Goal: Book appointment/travel/reservation

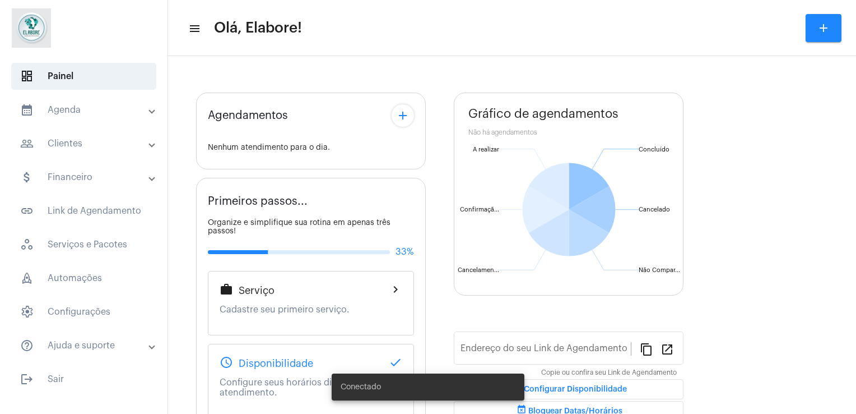
type input "[URL][DOMAIN_NAME]"
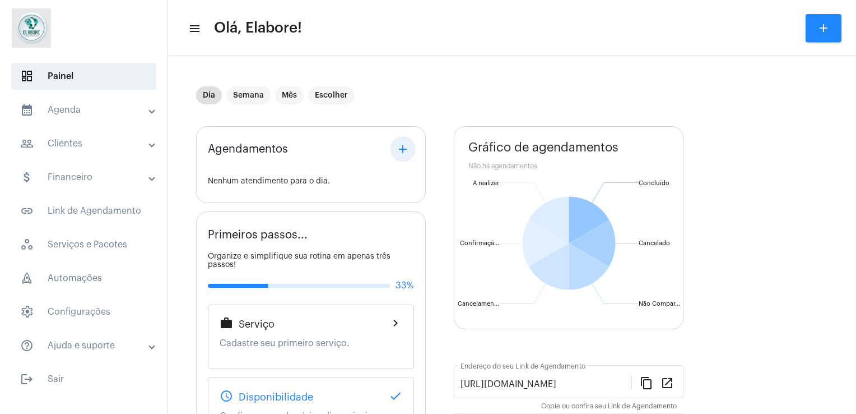
click at [400, 151] on mat-icon "add" at bounding box center [402, 148] width 13 height 13
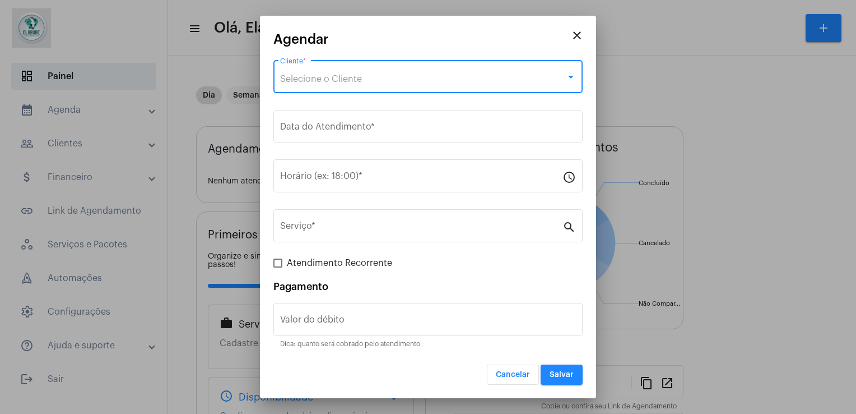
click at [371, 75] on div "Selecione o Cliente" at bounding box center [423, 79] width 286 height 10
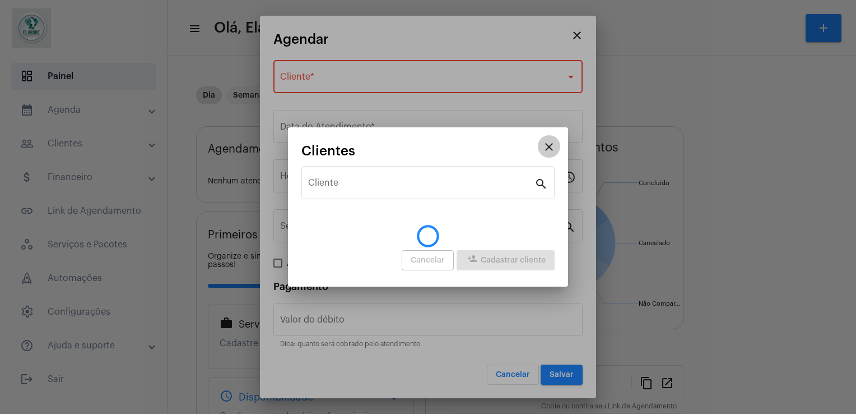
click at [545, 150] on mat-icon "close" at bounding box center [548, 146] width 13 height 13
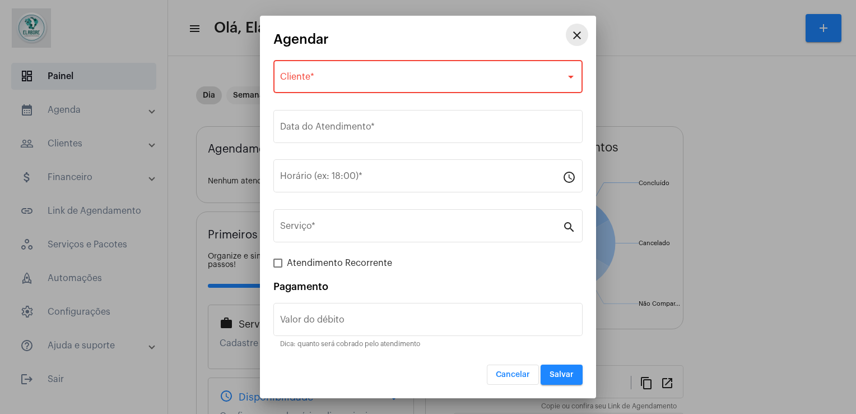
click at [574, 36] on mat-icon "close" at bounding box center [576, 35] width 13 height 13
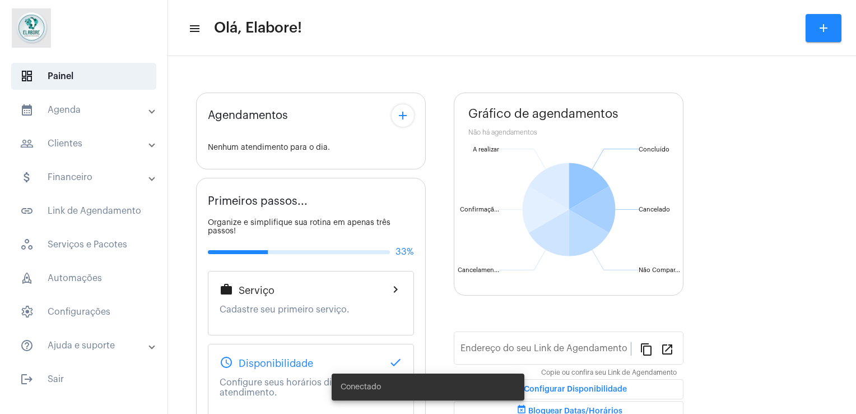
type input "[URL][DOMAIN_NAME]"
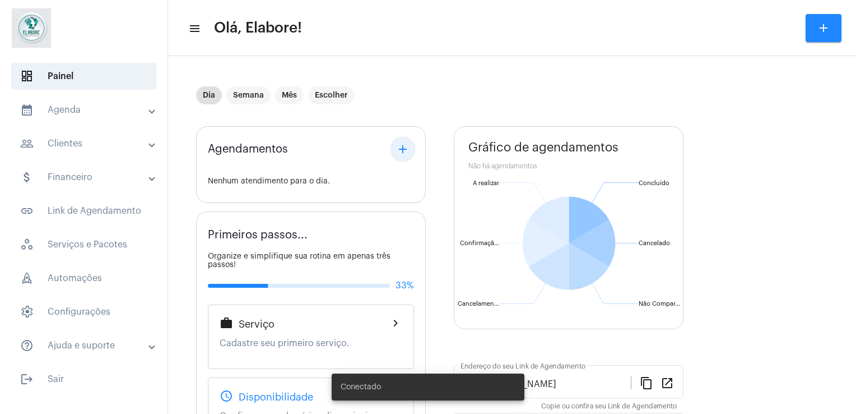
click at [405, 148] on mat-icon "add" at bounding box center [402, 148] width 13 height 13
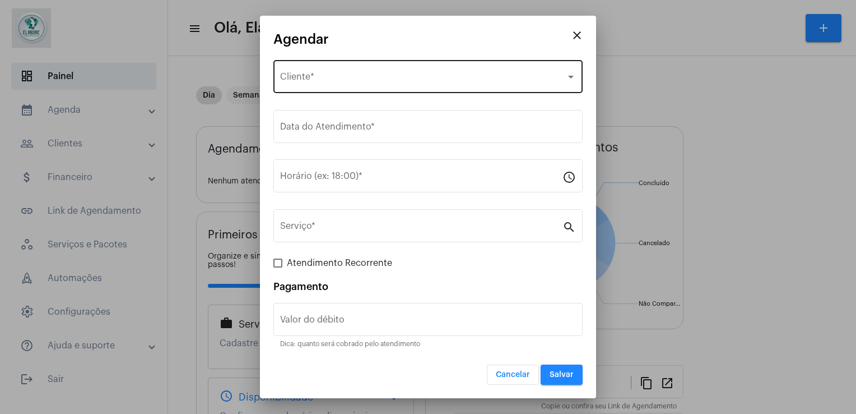
click at [393, 91] on div "Selecione o Cliente Cliente *" at bounding box center [428, 75] width 296 height 35
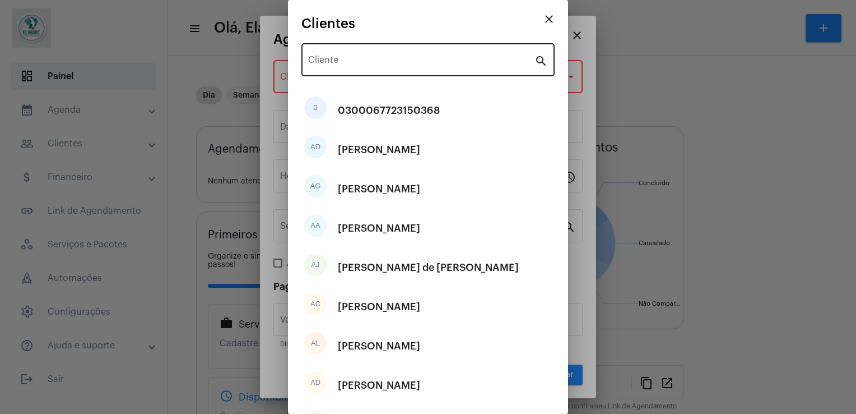
click at [385, 55] on div "Cliente" at bounding box center [421, 58] width 226 height 35
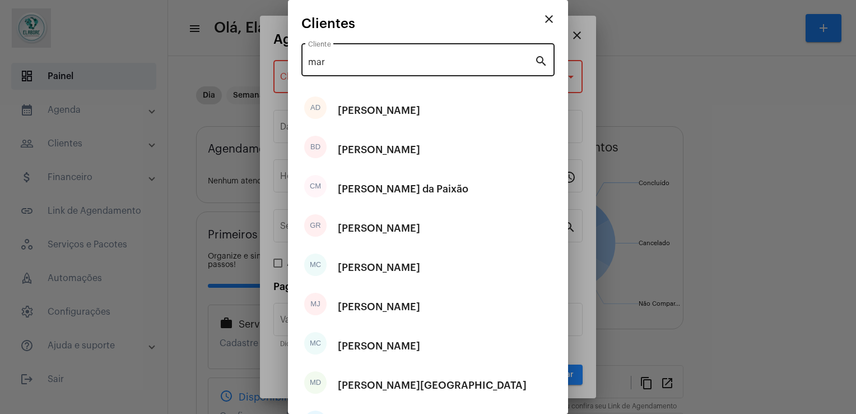
click at [352, 57] on input "mar" at bounding box center [421, 62] width 226 height 10
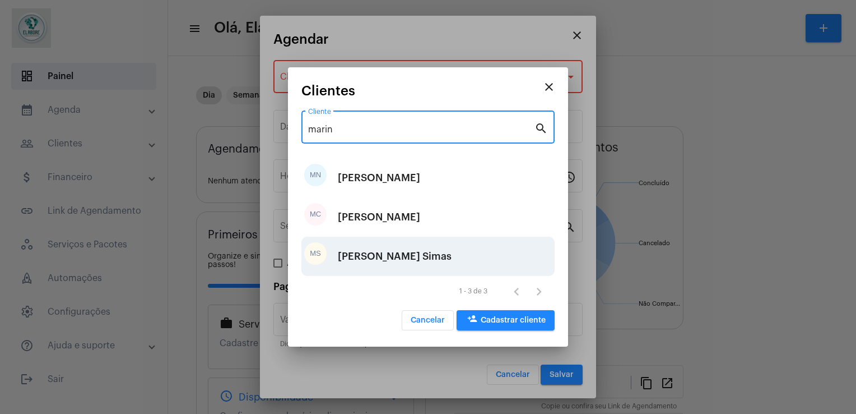
type input "marin"
click at [408, 252] on div "Marina Santos Calazans Simas" at bounding box center [395, 256] width 114 height 34
type input "R$"
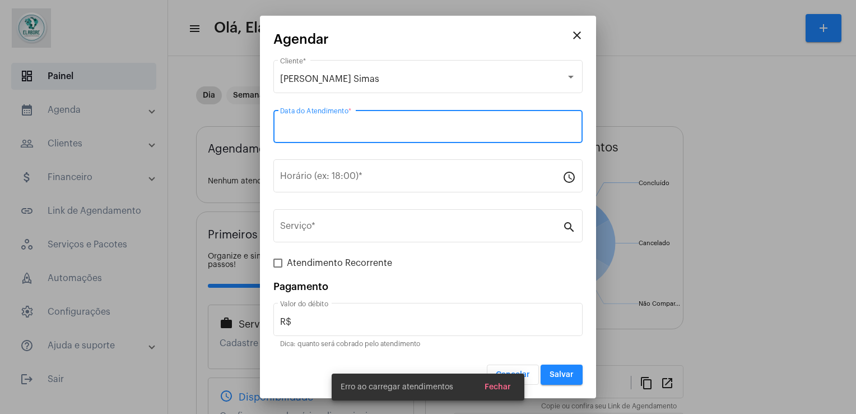
click at [403, 131] on input "Data do Atendimento *" at bounding box center [428, 129] width 296 height 10
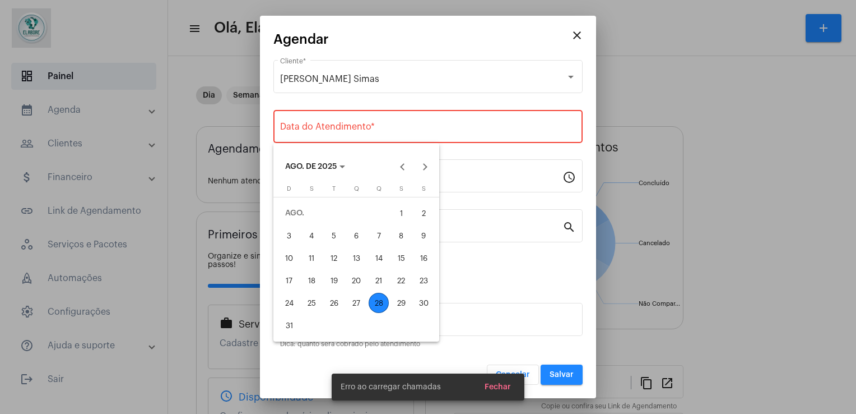
click at [384, 305] on div "28" at bounding box center [379, 302] width 20 height 20
type input "28/08/2025"
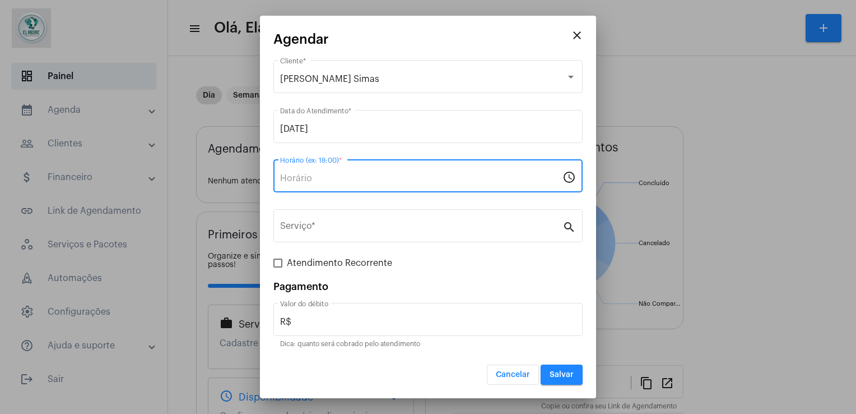
click at [321, 179] on input "Horário (ex: 18:00) *" at bounding box center [421, 178] width 282 height 10
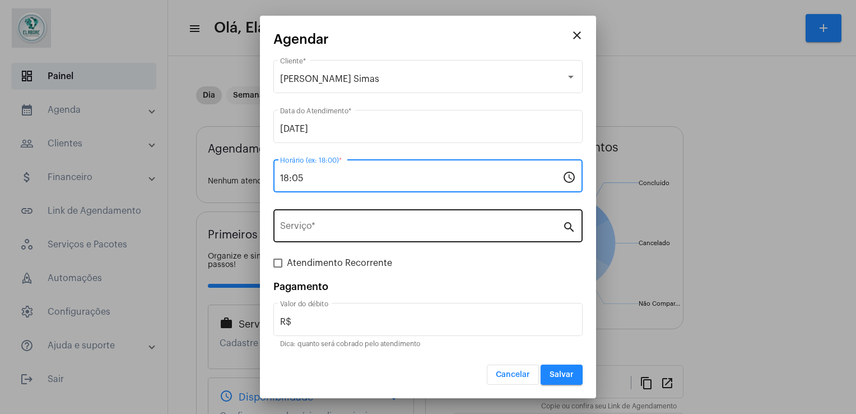
type input "18:05"
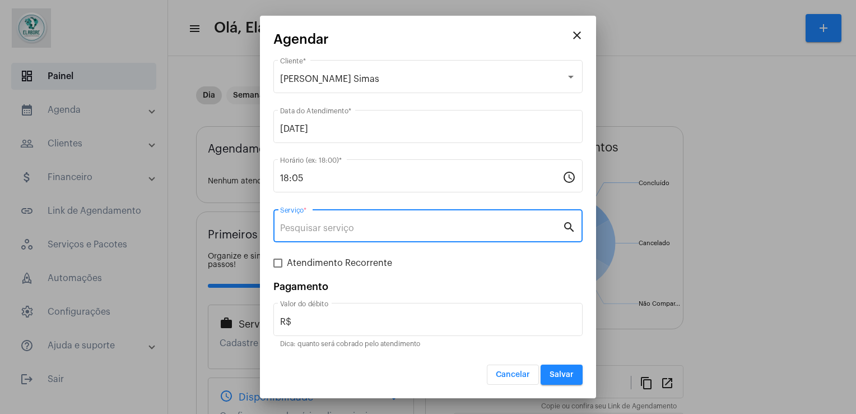
click at [308, 230] on input "Serviço *" at bounding box center [421, 228] width 282 height 10
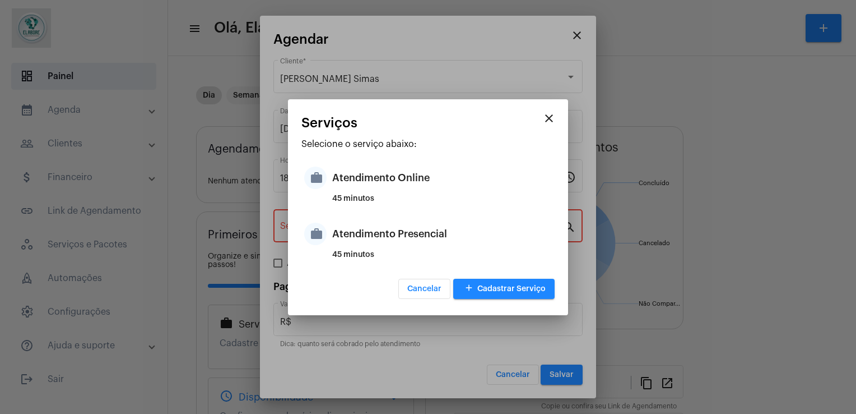
click at [417, 192] on div "Atendimento Online" at bounding box center [442, 178] width 220 height 34
type input "Atendimento Online"
type input "R$ 100"
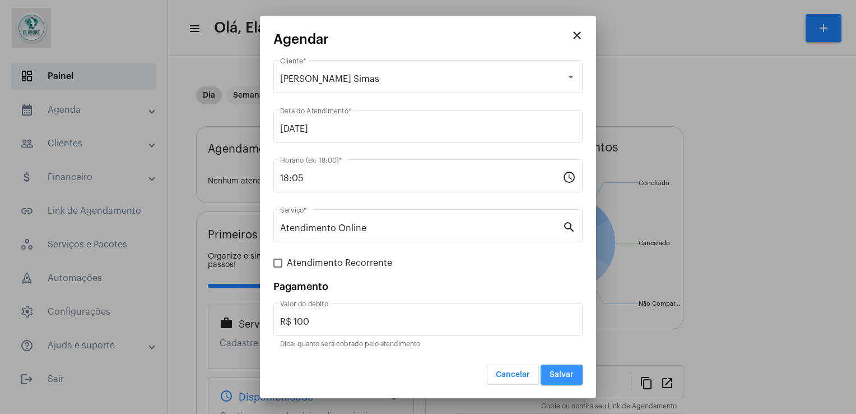
click at [566, 378] on button "Salvar" at bounding box center [562, 374] width 42 height 20
click at [565, 371] on span "Salvar" at bounding box center [562, 374] width 24 height 8
click at [577, 37] on mat-icon "close" at bounding box center [576, 35] width 13 height 13
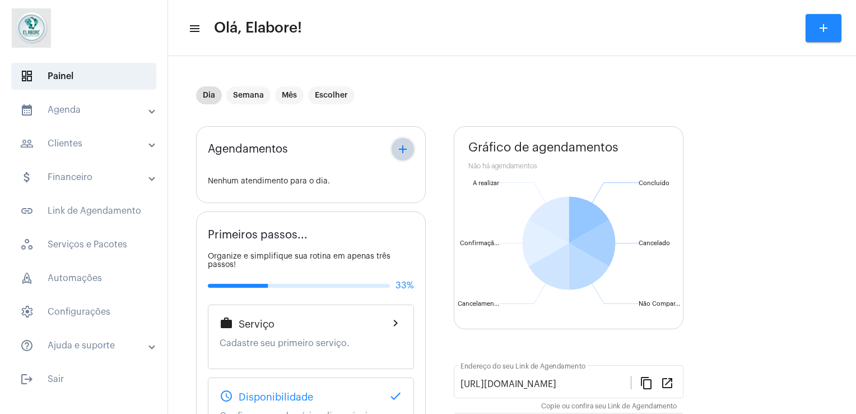
click at [411, 148] on button "add" at bounding box center [403, 149] width 22 height 22
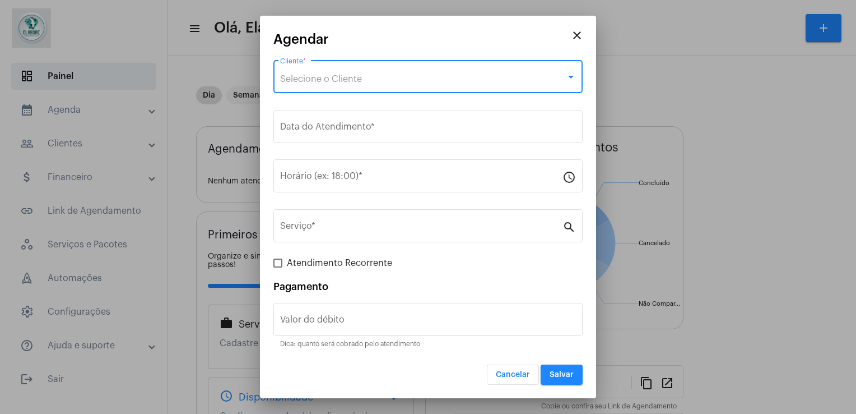
click at [384, 81] on div "Selecione o Cliente" at bounding box center [423, 79] width 286 height 10
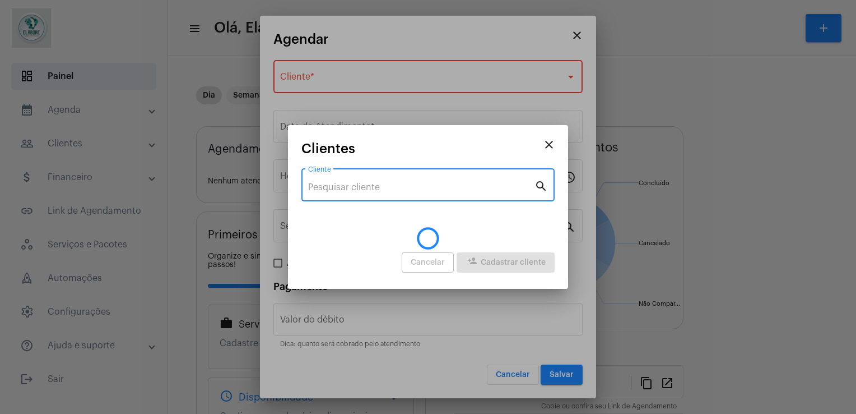
click at [338, 182] on input "Cliente" at bounding box center [421, 187] width 226 height 10
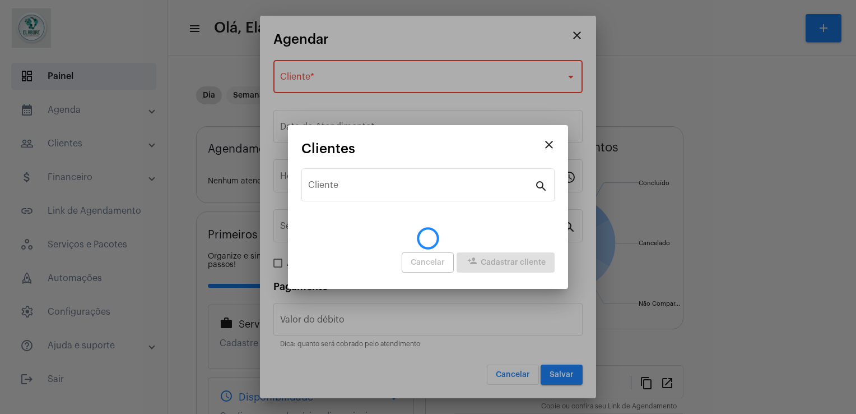
click at [576, 36] on div at bounding box center [428, 207] width 856 height 414
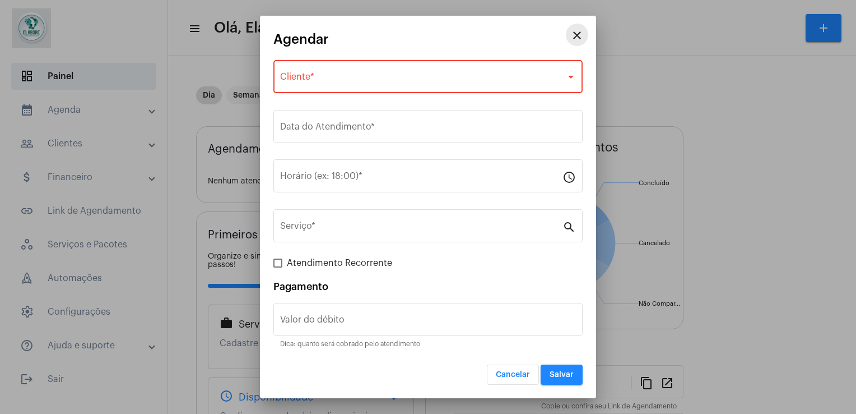
click at [580, 36] on mat-icon "close" at bounding box center [576, 35] width 13 height 13
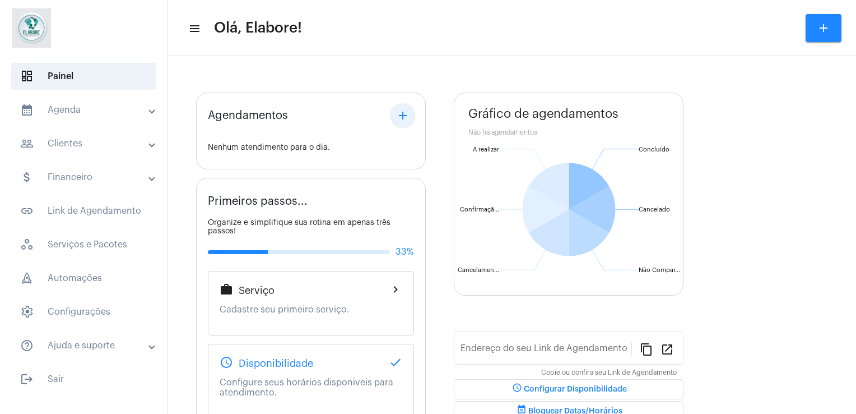
click at [407, 115] on mat-icon "add" at bounding box center [402, 115] width 13 height 13
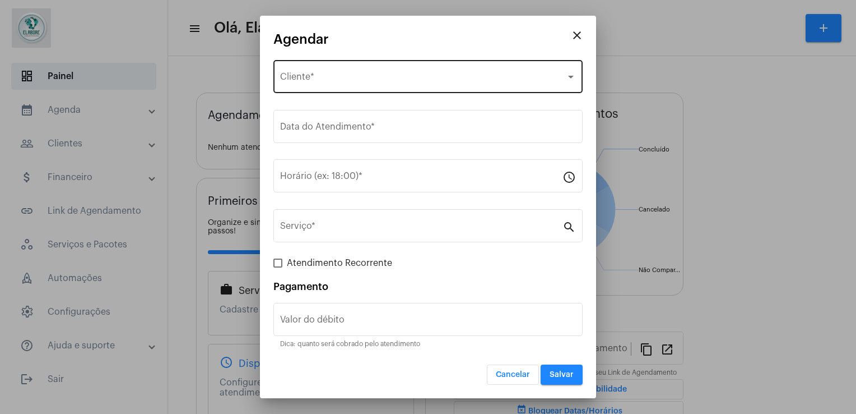
click at [370, 85] on div "Selecione o Cliente Cliente *" at bounding box center [428, 75] width 296 height 35
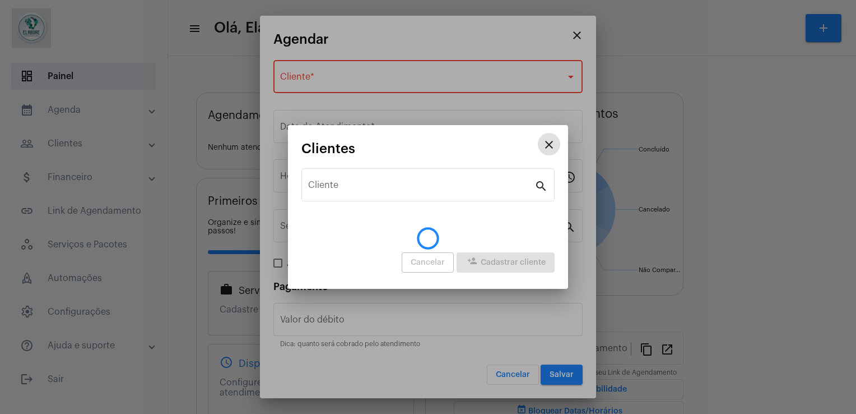
type input "[URL][DOMAIN_NAME]"
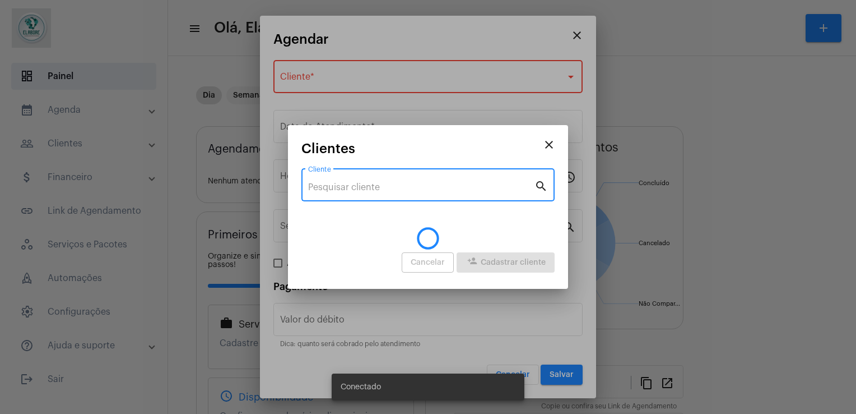
click at [368, 190] on input "Cliente" at bounding box center [421, 187] width 226 height 10
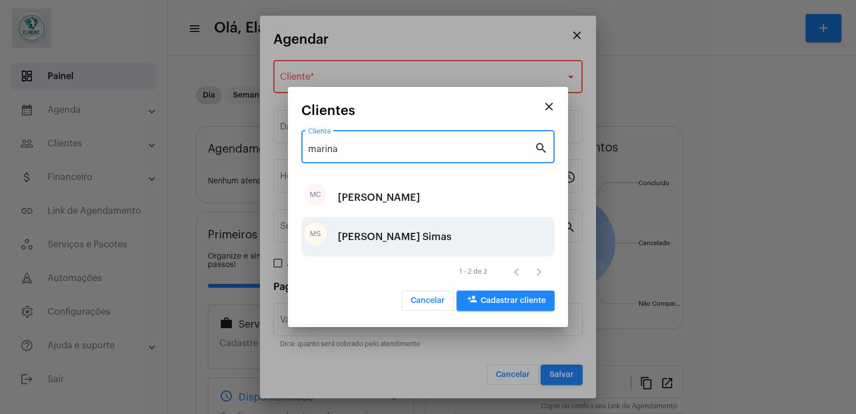
type input "marina"
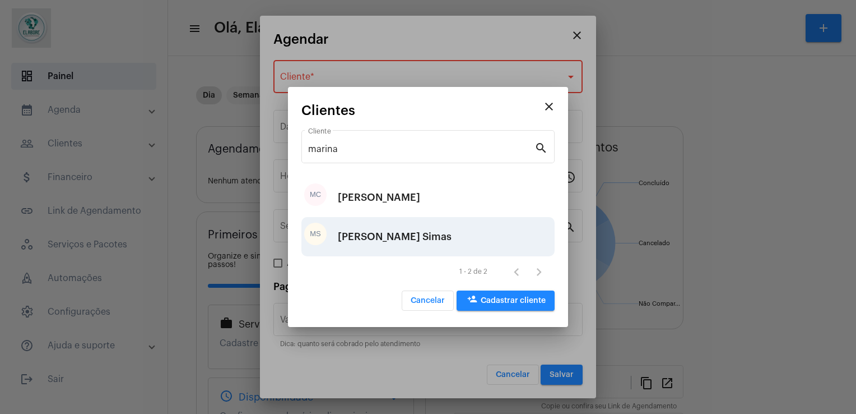
click at [390, 223] on div "Marina Santos Calazans Simas" at bounding box center [395, 237] width 114 height 34
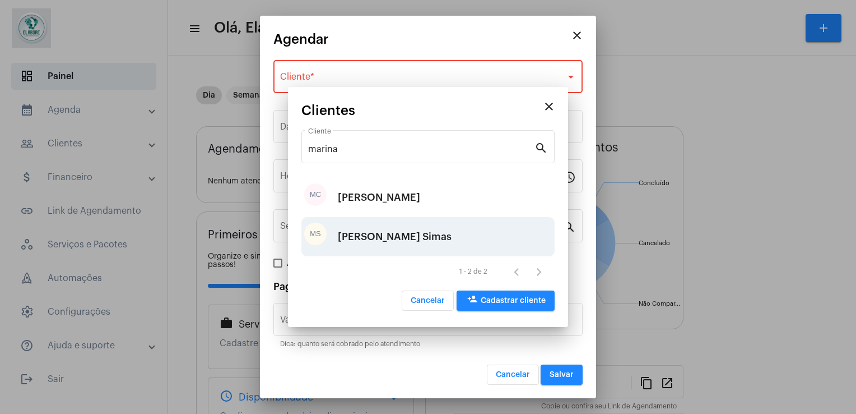
type input "R$"
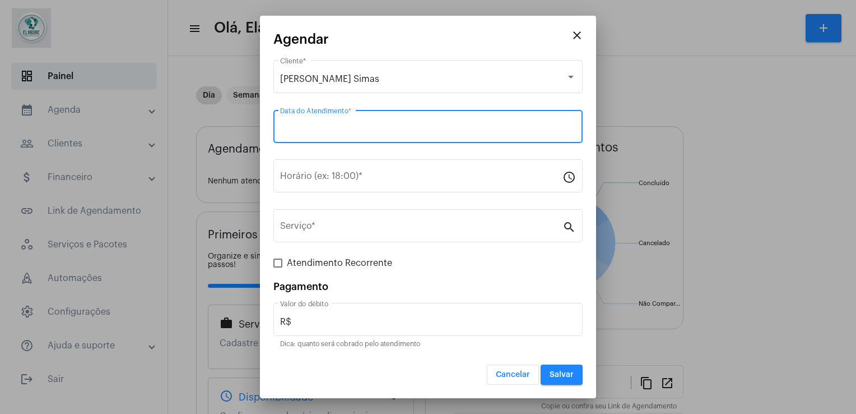
click at [392, 131] on input "Data do Atendimento *" at bounding box center [428, 129] width 296 height 10
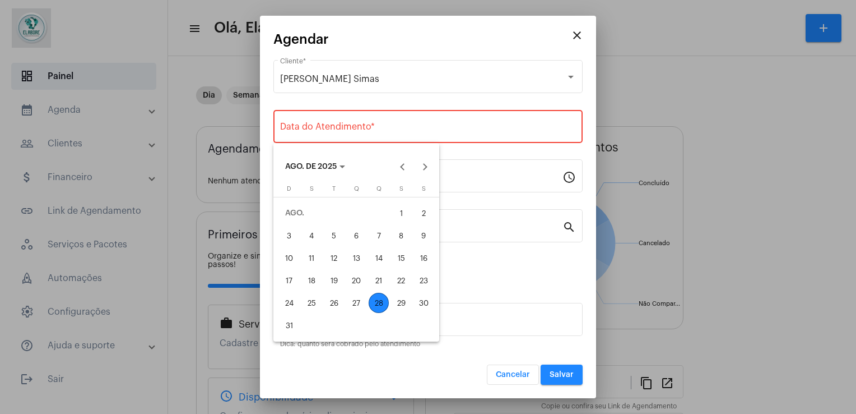
click at [379, 298] on div "28" at bounding box center [379, 302] width 20 height 20
type input "28/08/2025"
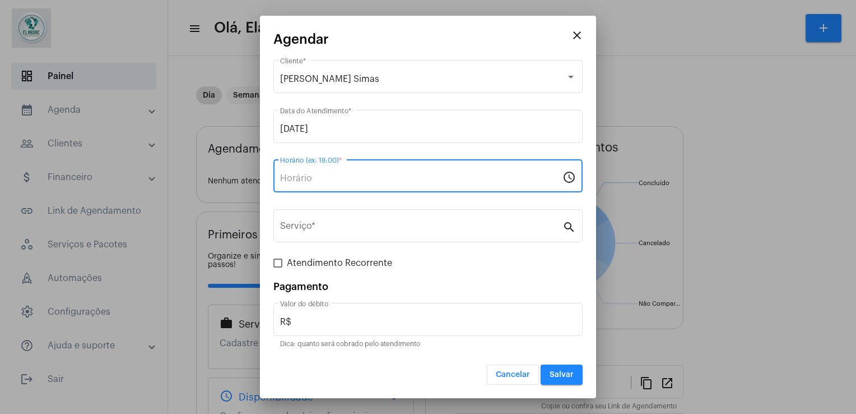
click at [368, 178] on input "Horário (ex: 18:00) *" at bounding box center [421, 178] width 282 height 10
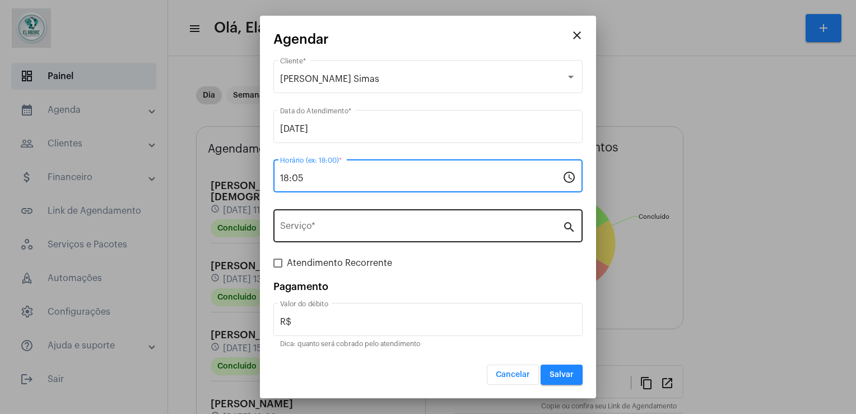
type input "18:05"
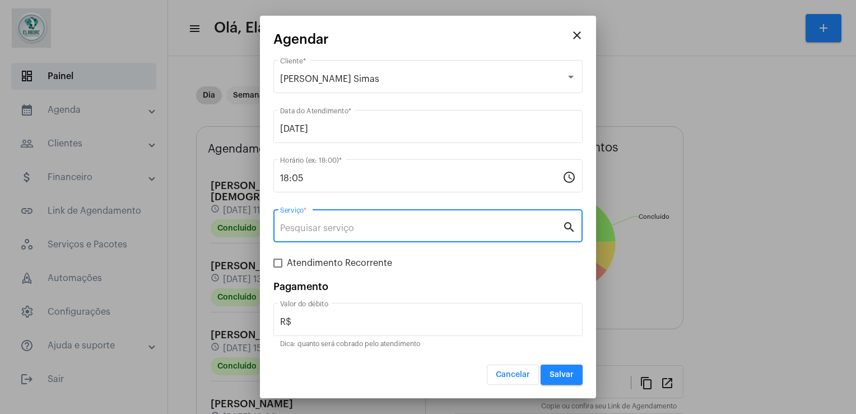
click at [352, 229] on input "Serviço *" at bounding box center [421, 228] width 282 height 10
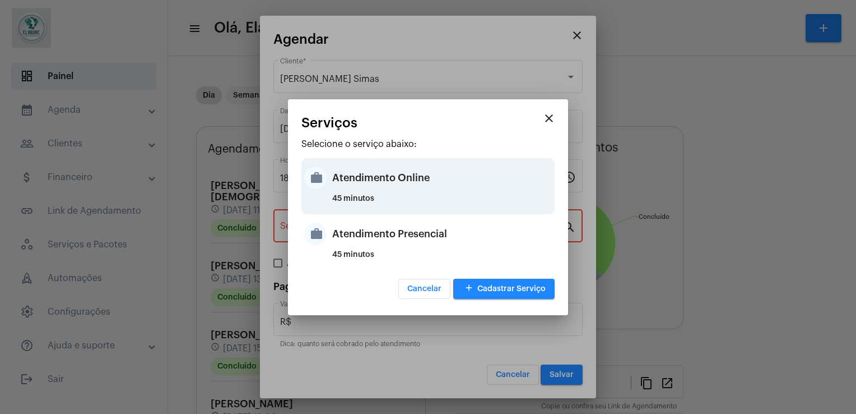
click at [373, 183] on div "Atendimento Online" at bounding box center [442, 178] width 220 height 34
type input "Atendimento Online"
type input "R$ 100"
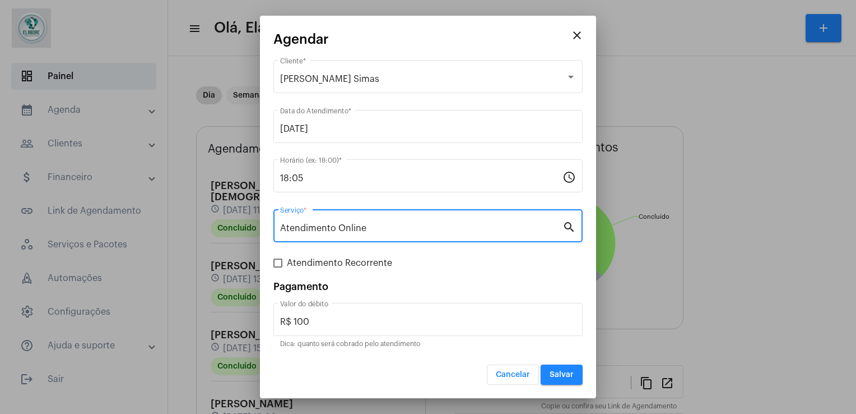
click at [551, 368] on button "Salvar" at bounding box center [562, 374] width 42 height 20
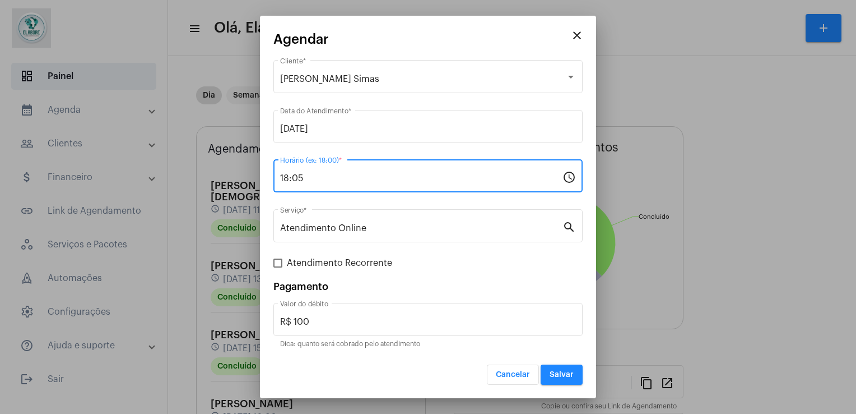
click at [338, 180] on input "18:05" at bounding box center [421, 178] width 282 height 10
type input "18:08"
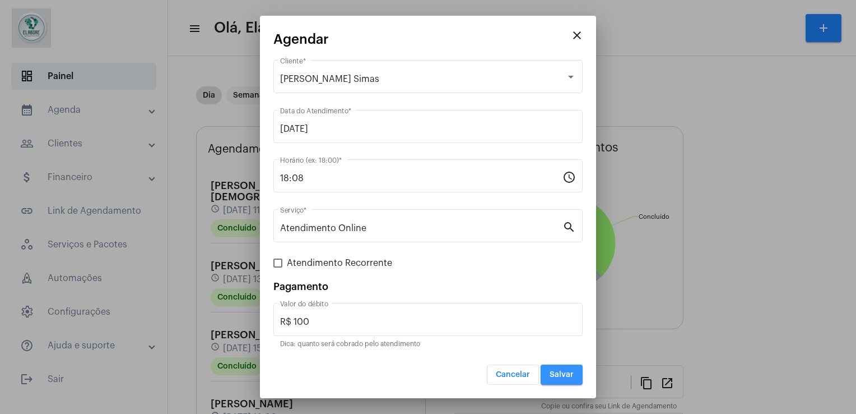
click at [565, 376] on span "Salvar" at bounding box center [562, 374] width 24 height 8
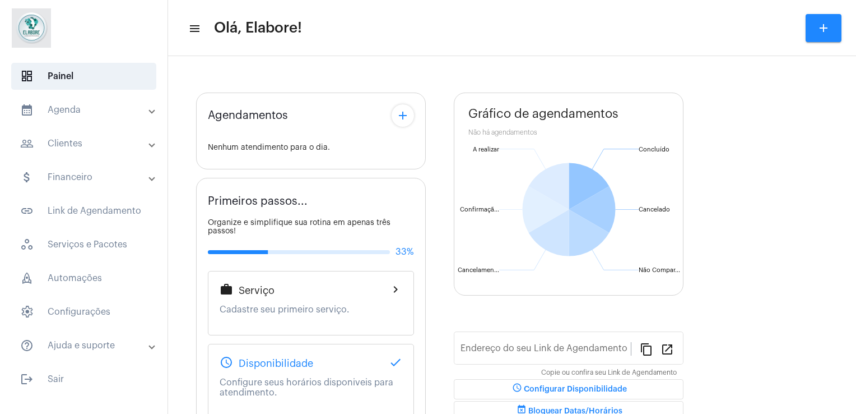
type input "[URL][DOMAIN_NAME]"
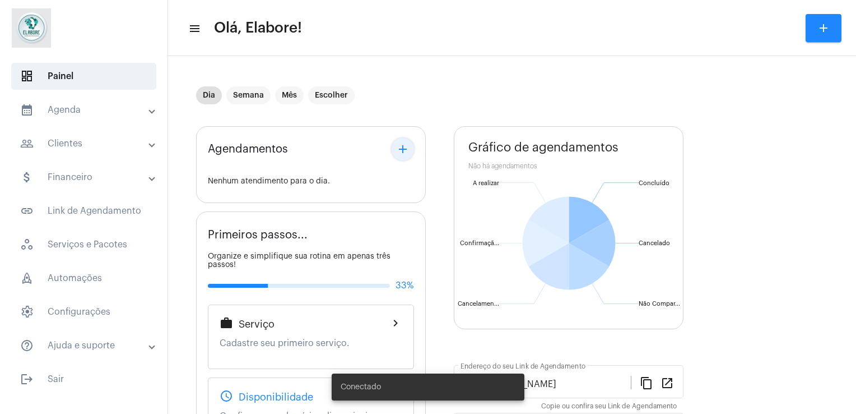
click at [409, 147] on button "add" at bounding box center [403, 149] width 22 height 22
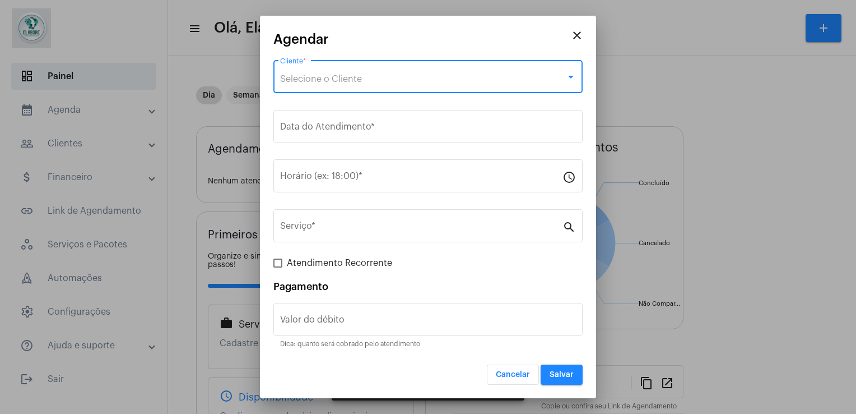
click at [412, 82] on div "Selecione o Cliente" at bounding box center [423, 79] width 286 height 10
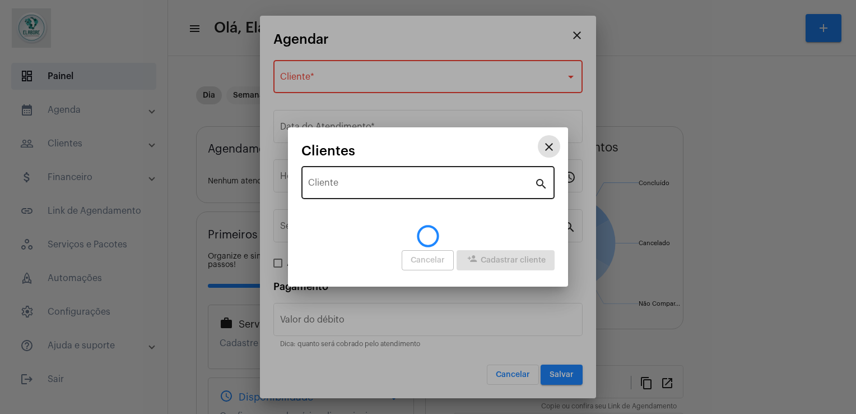
click at [368, 191] on div "Cliente" at bounding box center [421, 181] width 226 height 35
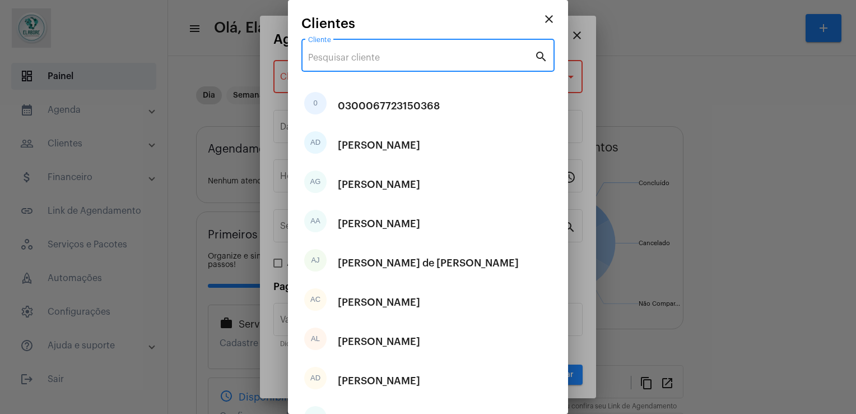
click at [457, 61] on input "Cliente" at bounding box center [421, 58] width 226 height 10
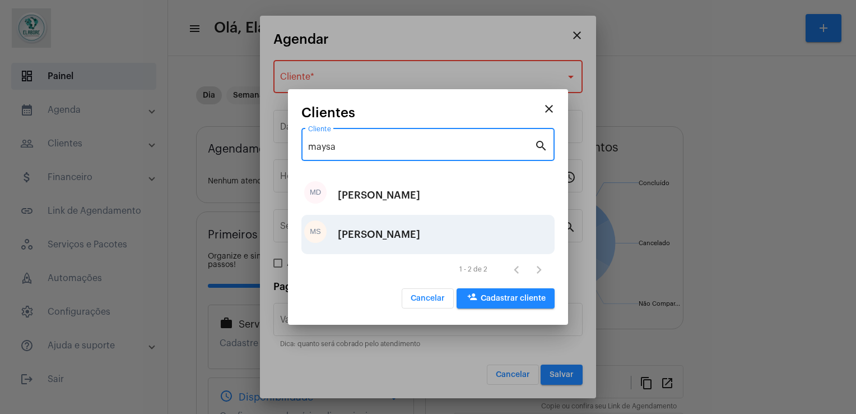
type input "maysa"
click at [398, 229] on div "[PERSON_NAME]" at bounding box center [379, 234] width 82 height 34
type input "R$"
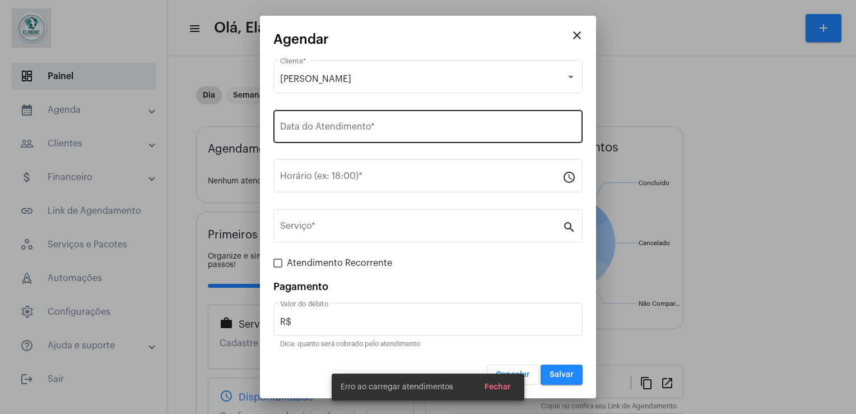
click at [414, 123] on div "Data do Atendimento *" at bounding box center [428, 125] width 296 height 35
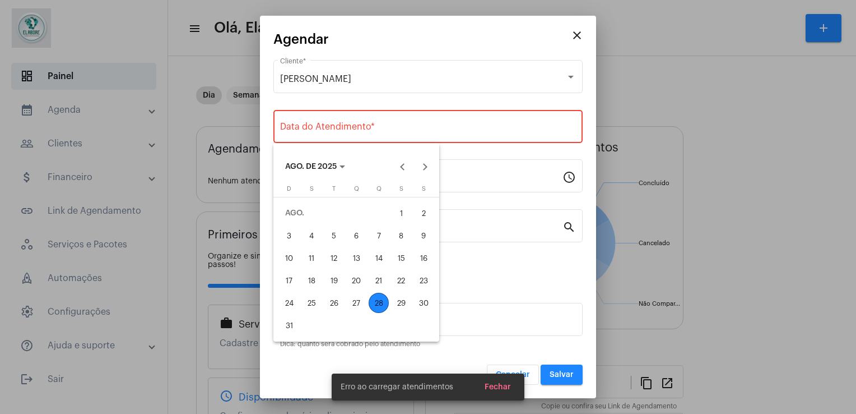
click at [381, 305] on div "28" at bounding box center [379, 302] width 20 height 20
type input "[DATE]"
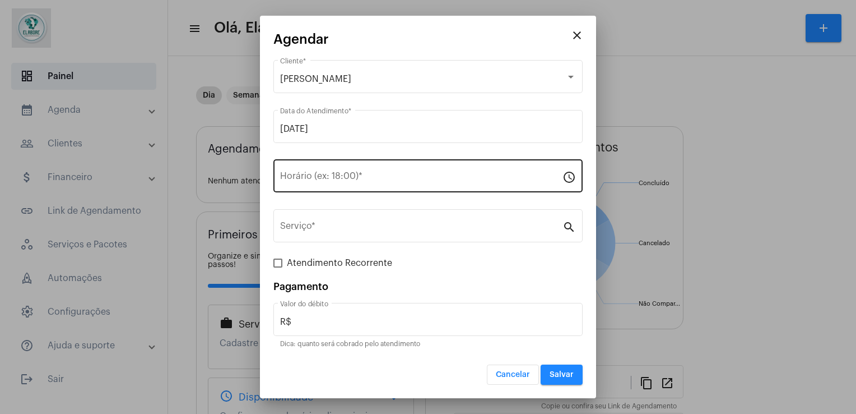
click at [357, 171] on div "Horário (ex: 18:00) *" at bounding box center [421, 174] width 282 height 35
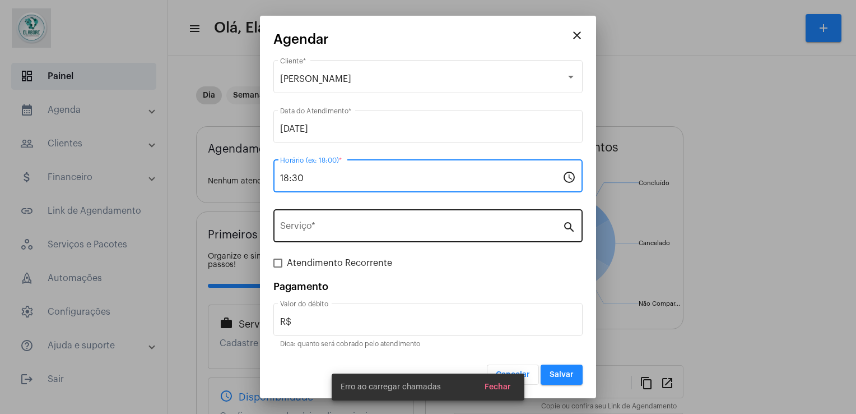
type input "18:30"
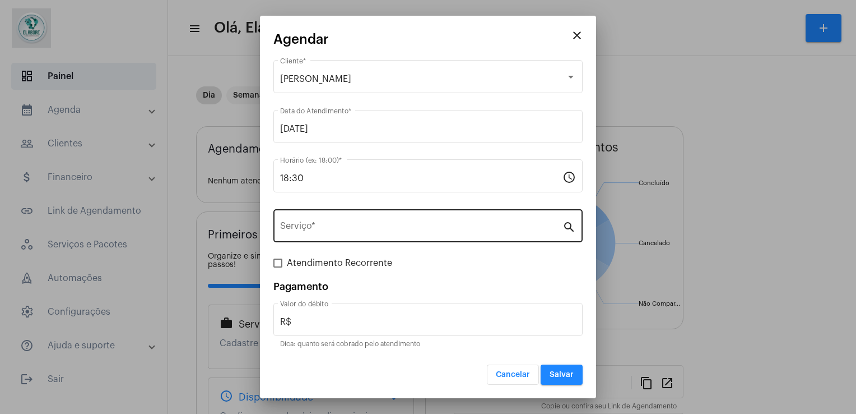
click at [338, 220] on div "Serviço *" at bounding box center [421, 224] width 282 height 35
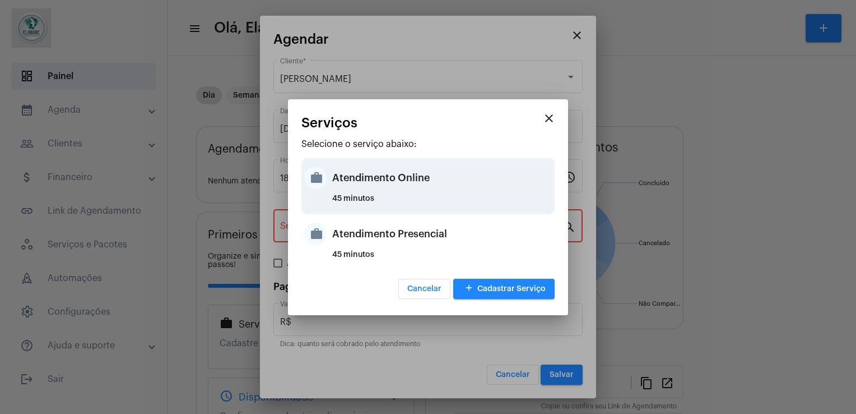
click at [385, 182] on div "Atendimento Online" at bounding box center [442, 178] width 220 height 34
type input "Atendimento Online"
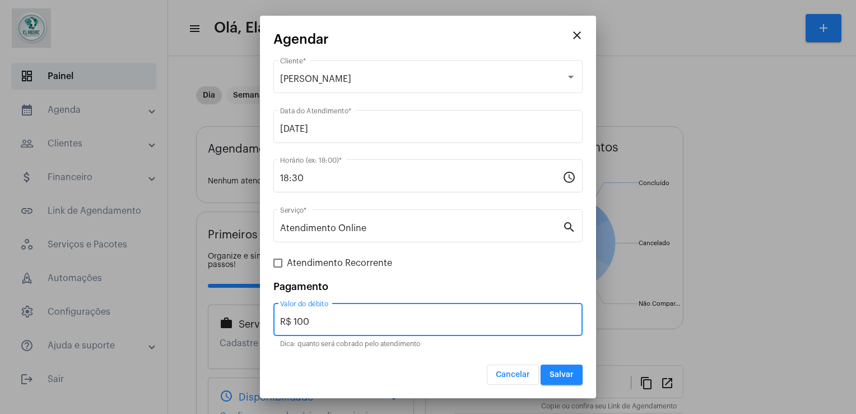
click at [338, 324] on input "R$ 100" at bounding box center [428, 322] width 296 height 10
type input "R$ 0"
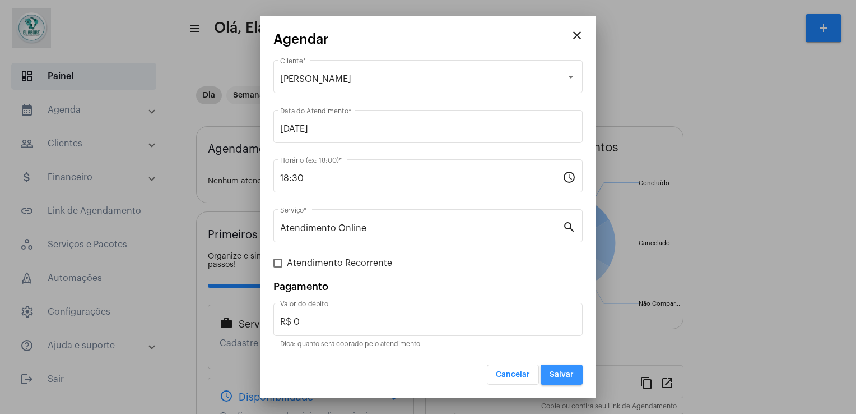
click at [561, 372] on span "Salvar" at bounding box center [562, 374] width 24 height 8
click at [564, 375] on span "Salvar" at bounding box center [562, 374] width 24 height 8
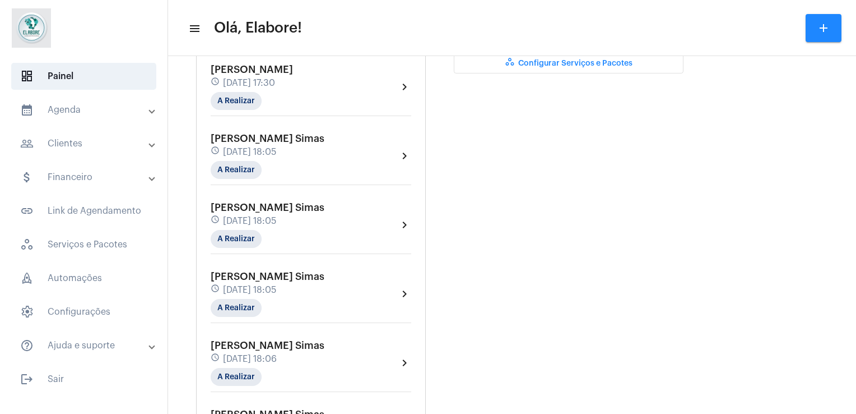
scroll to position [405, 0]
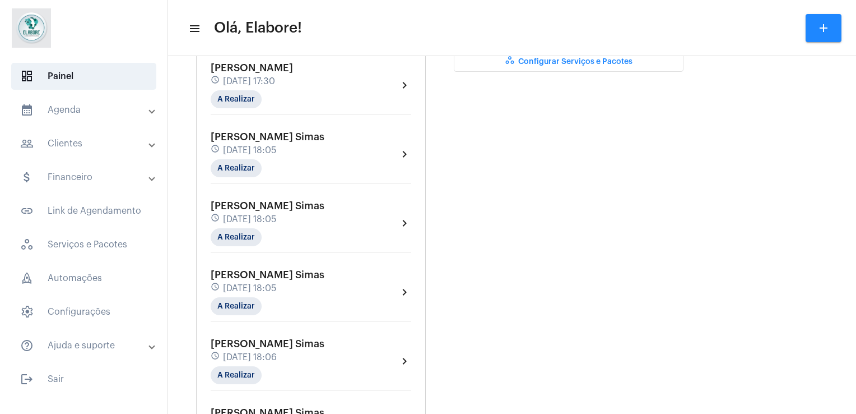
click at [401, 147] on mat-icon "chevron_right" at bounding box center [404, 153] width 13 height 13
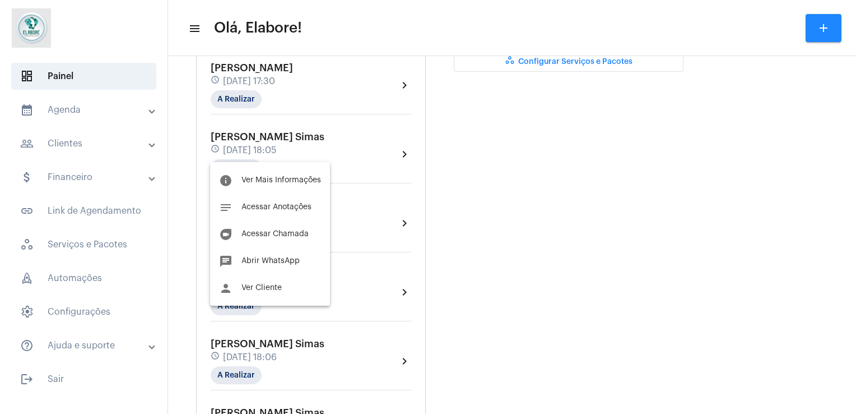
click at [503, 189] on div at bounding box center [428, 207] width 856 height 414
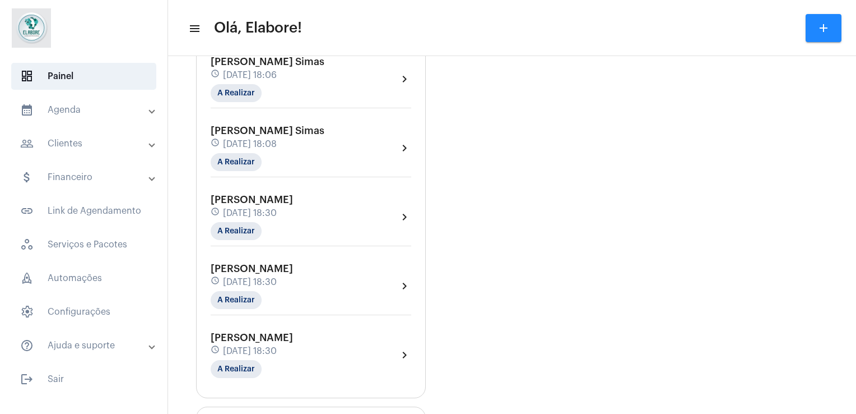
scroll to position [792, 0]
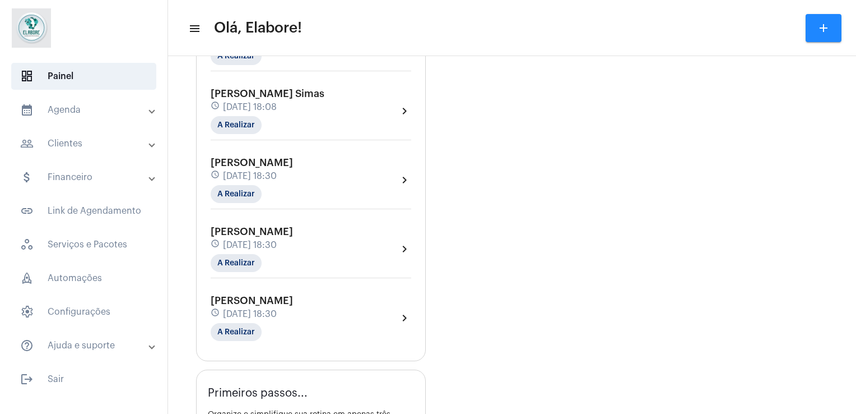
click at [293, 305] on div "[PERSON_NAME] schedule [DATE] 18:30 A Realizar" at bounding box center [252, 318] width 82 height 46
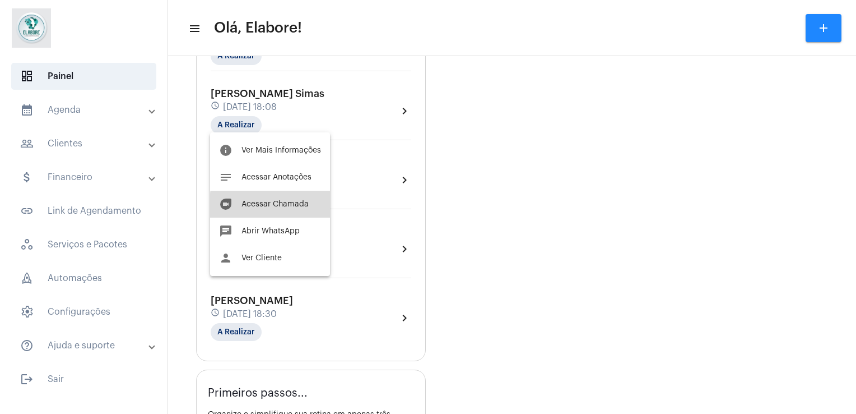
click at [287, 206] on span "Acessar Chamada" at bounding box center [274, 204] width 67 height 8
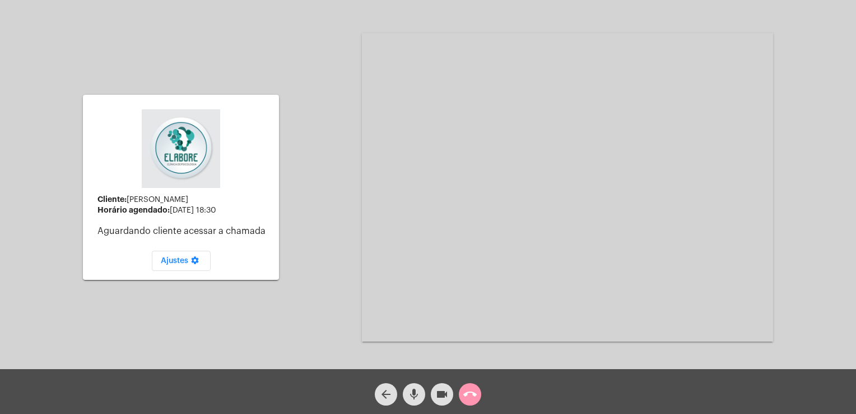
click at [287, 201] on div "Cliente: [PERSON_NAME] agendado: [DATE] 18:30 Aguardando cliente acessar a cham…" at bounding box center [428, 186] width 854 height 369
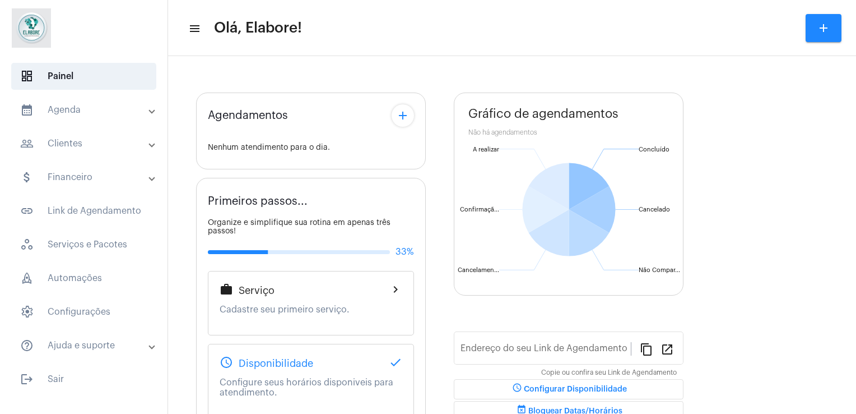
type input "[URL][DOMAIN_NAME]"
